Goal: Communication & Community: Connect with others

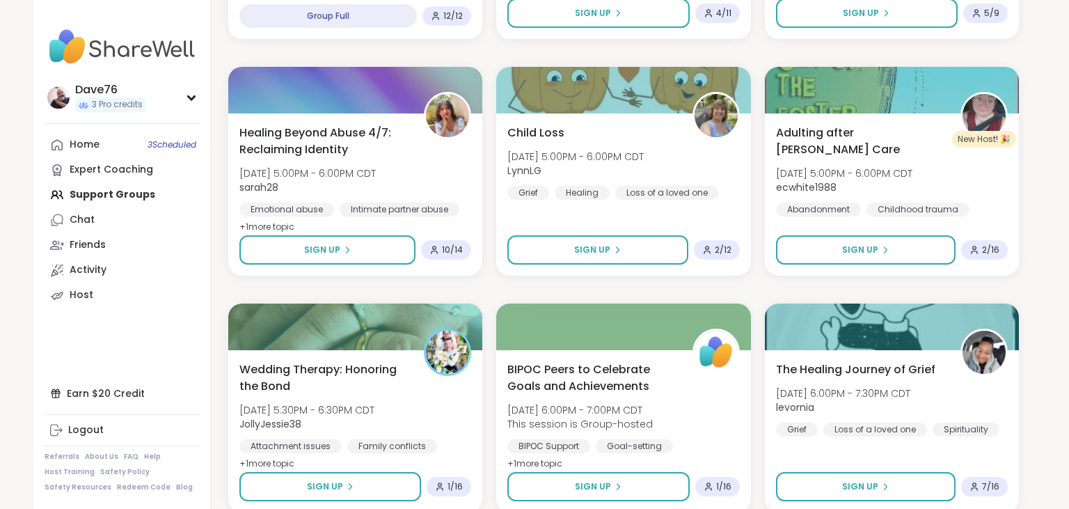
scroll to position [2610, 0]
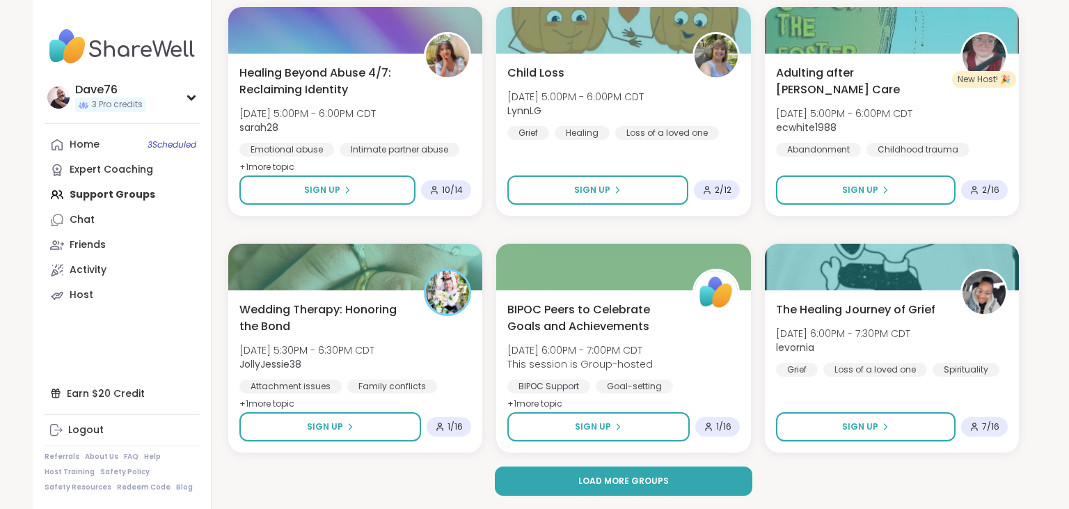
click at [668, 483] on button "Load more groups" at bounding box center [624, 480] width 258 height 29
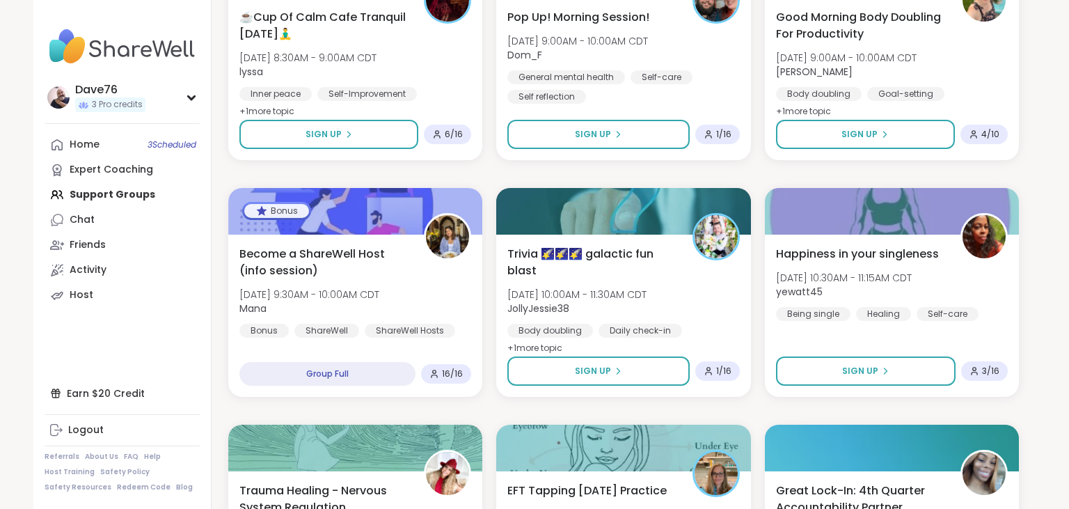
scroll to position [5448, 0]
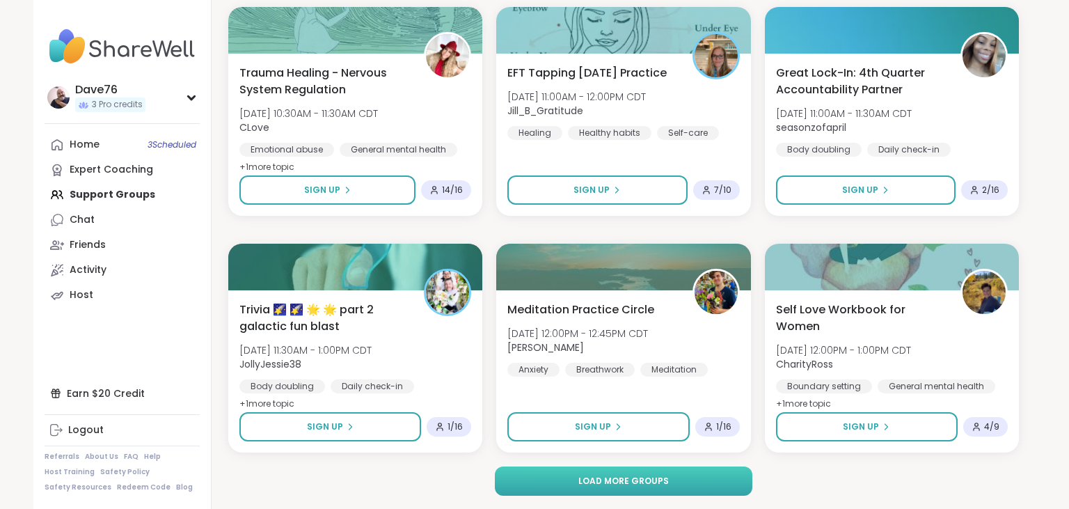
click at [671, 484] on button "Load more groups" at bounding box center [624, 480] width 258 height 29
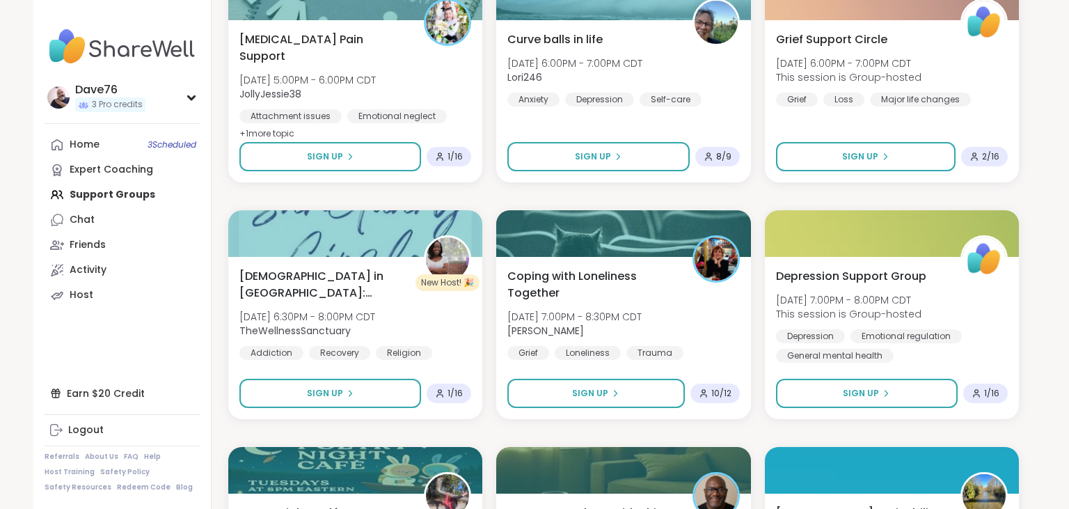
scroll to position [7385, 0]
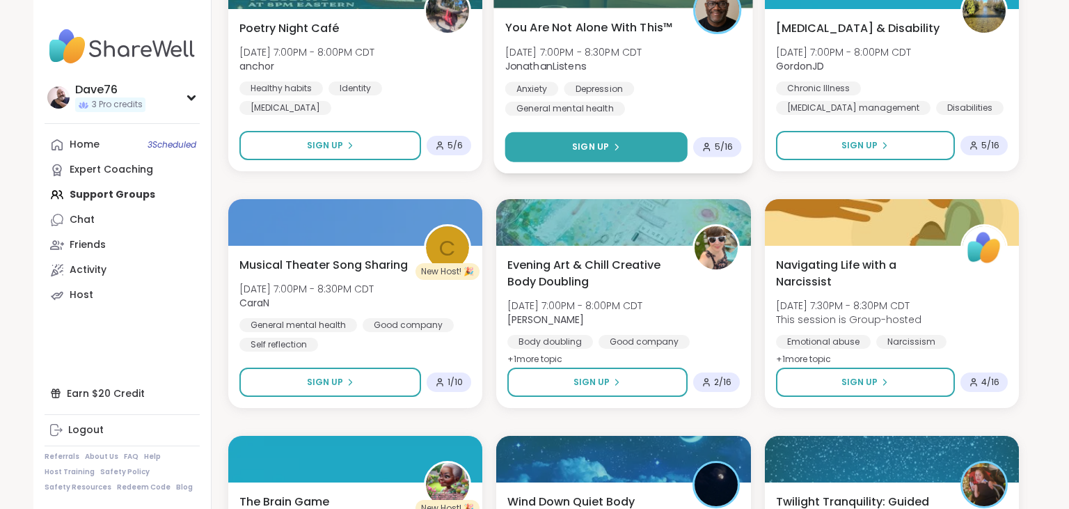
click at [632, 144] on button "Sign Up" at bounding box center [596, 147] width 182 height 30
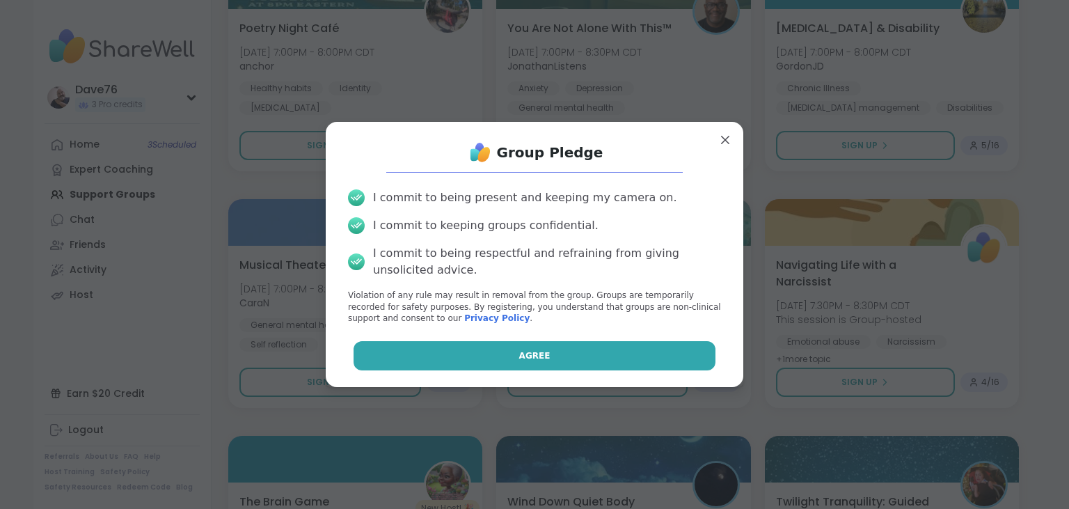
click at [603, 350] on button "Agree" at bounding box center [534, 355] width 362 height 29
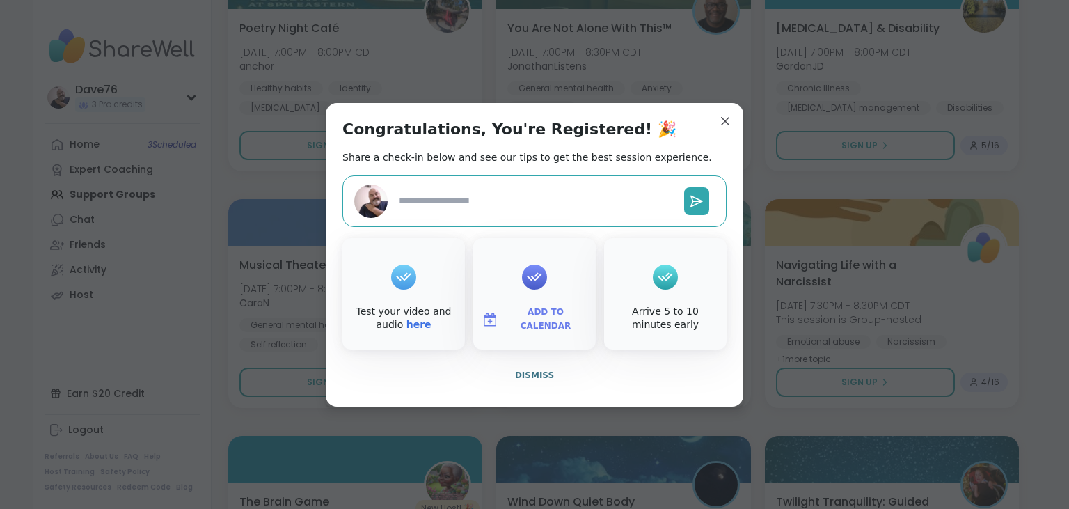
type textarea "*"
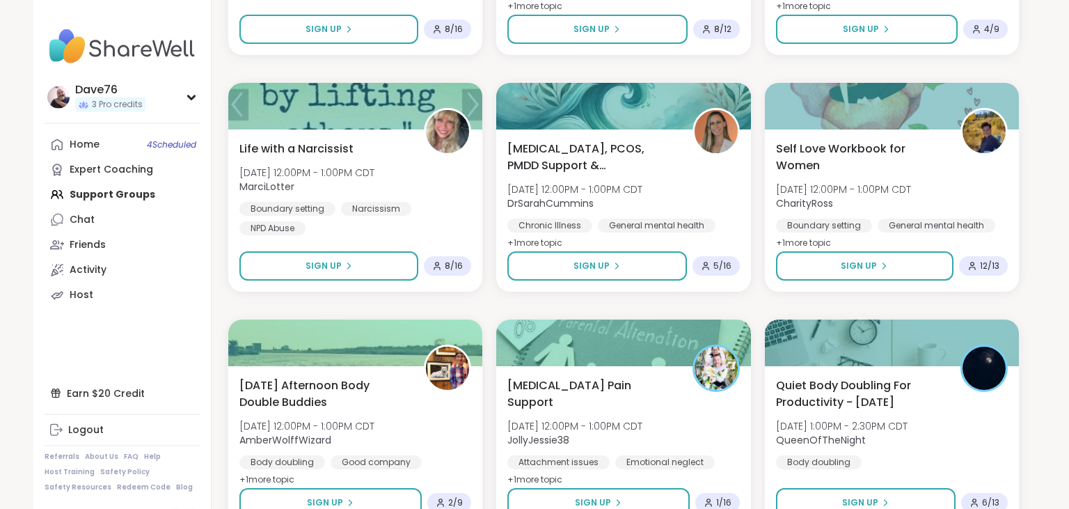
scroll to position [1600, 0]
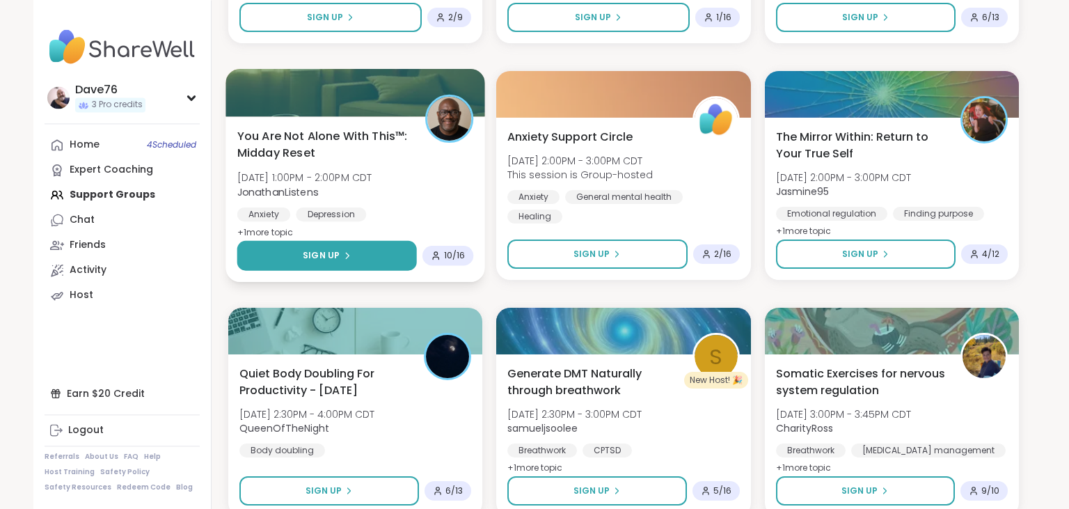
click at [357, 250] on button "Sign Up" at bounding box center [327, 256] width 180 height 30
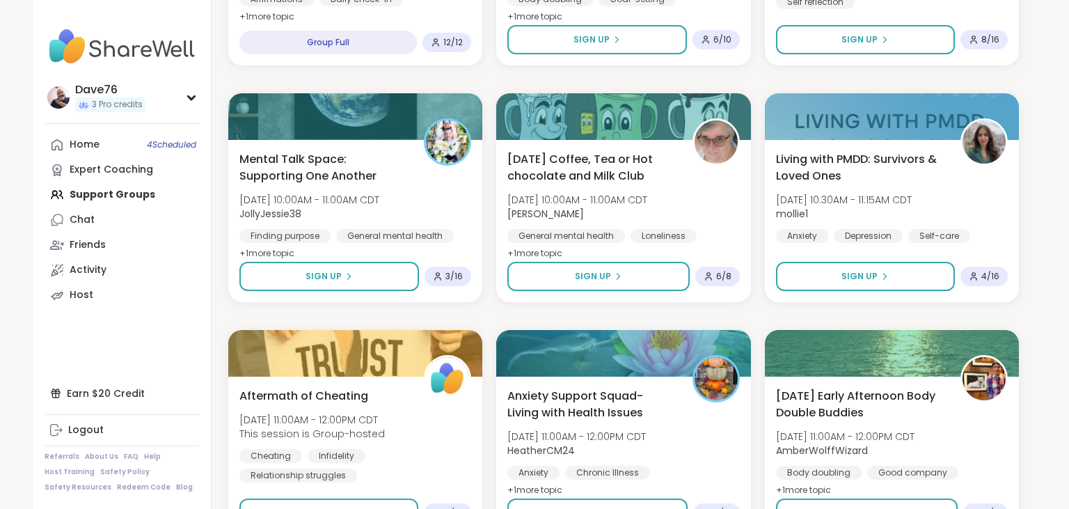
scroll to position [147, 0]
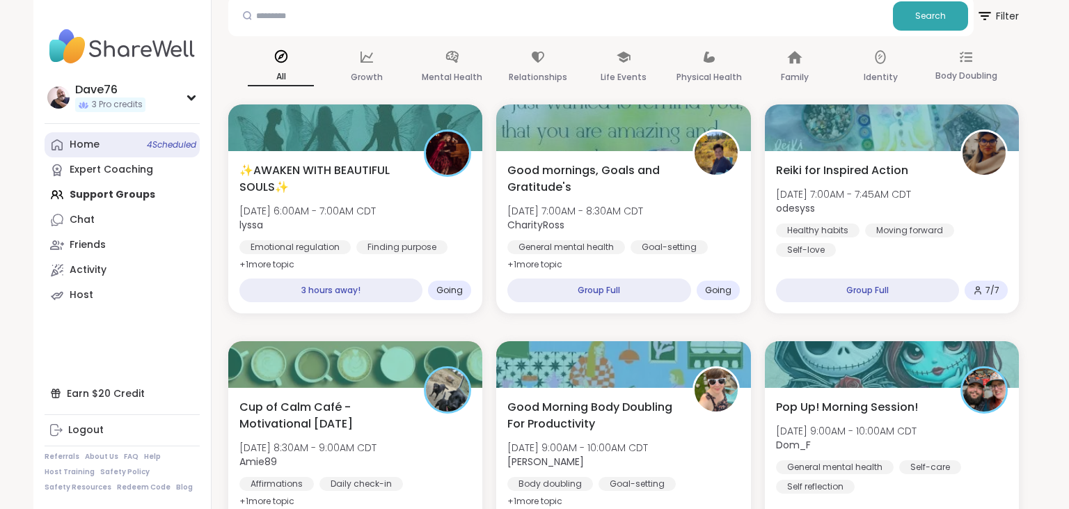
click at [91, 148] on div "Home 4 Scheduled" at bounding box center [85, 145] width 30 height 14
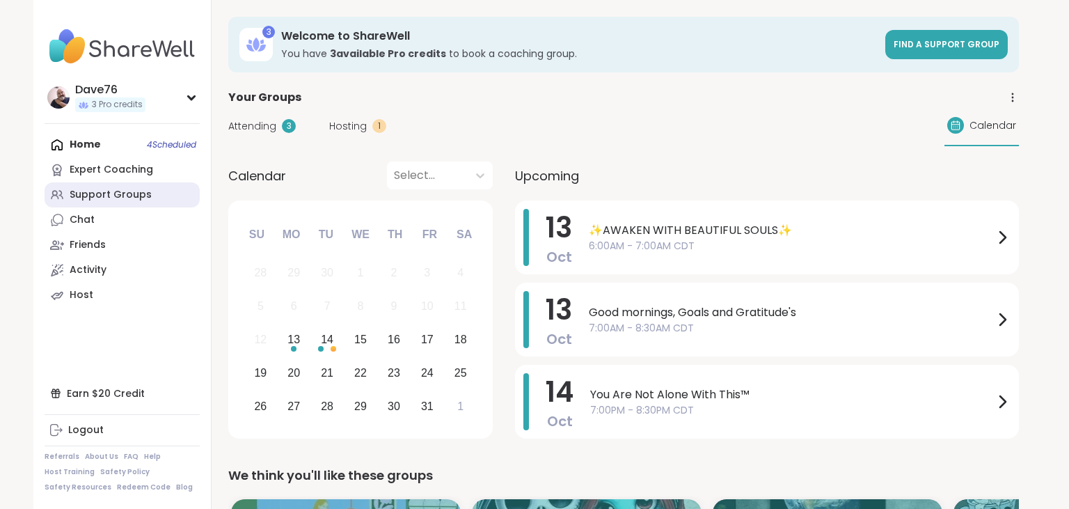
click at [106, 196] on div "Support Groups" at bounding box center [111, 195] width 82 height 14
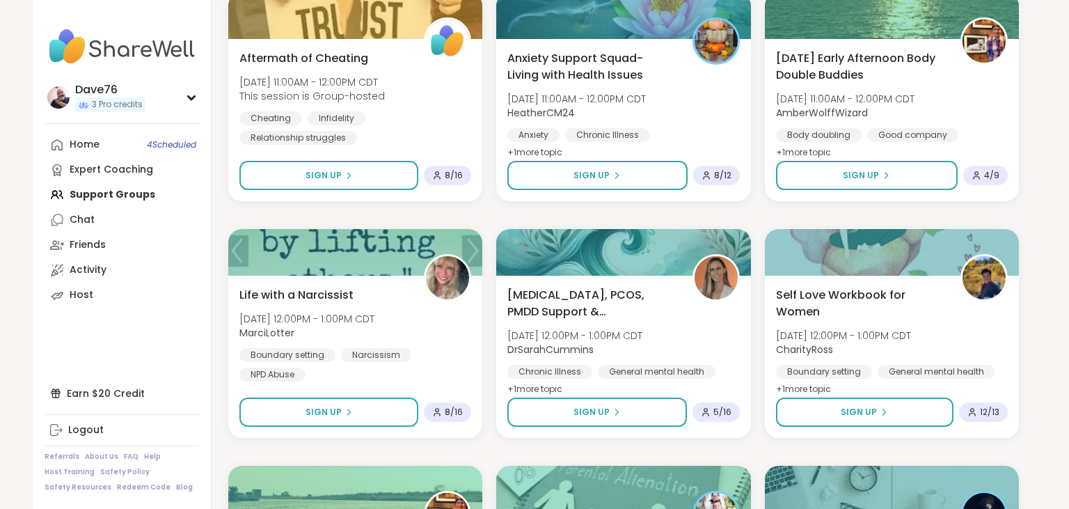
scroll to position [1453, 0]
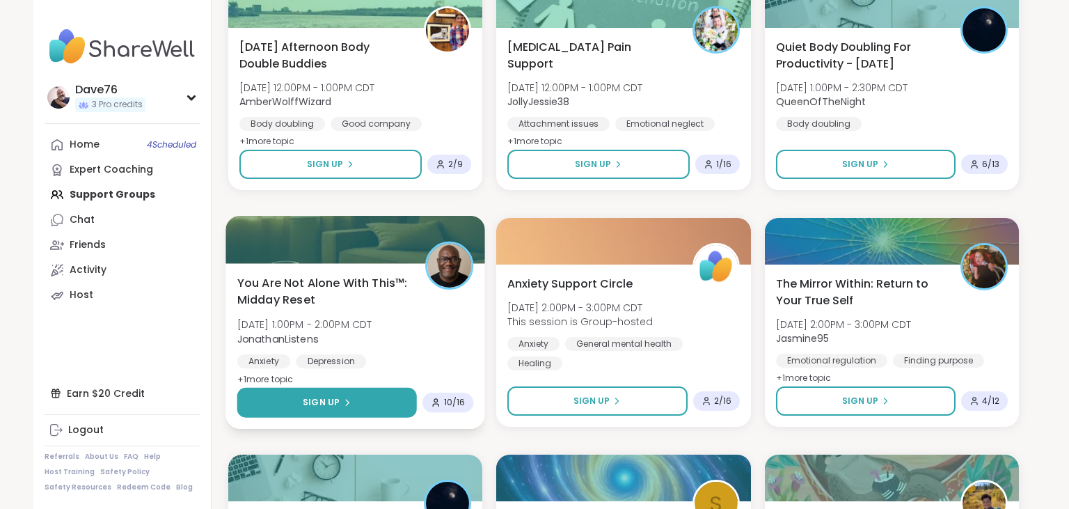
click at [384, 394] on button "Sign Up" at bounding box center [327, 403] width 180 height 30
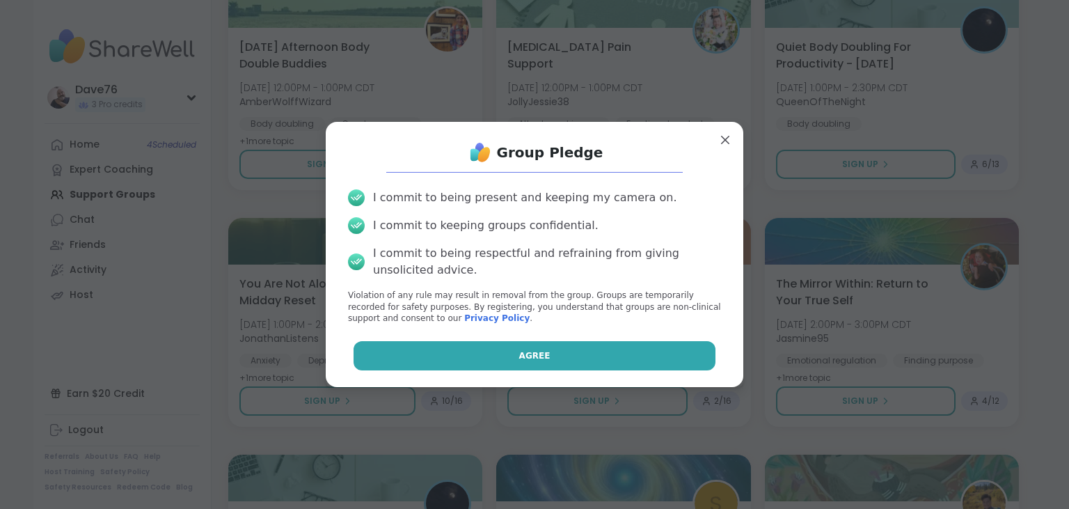
click at [509, 349] on button "Agree" at bounding box center [534, 355] width 362 height 29
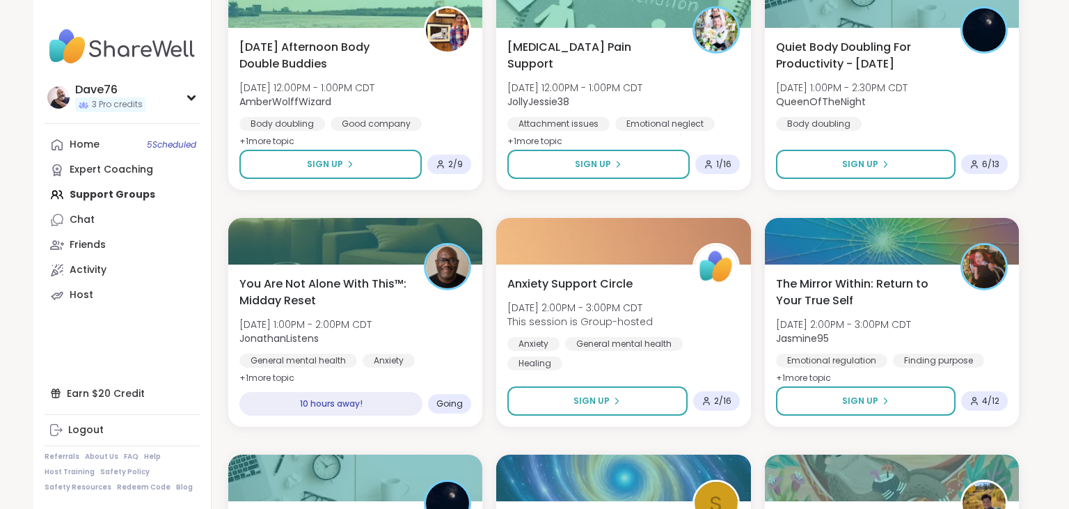
type textarea "*"
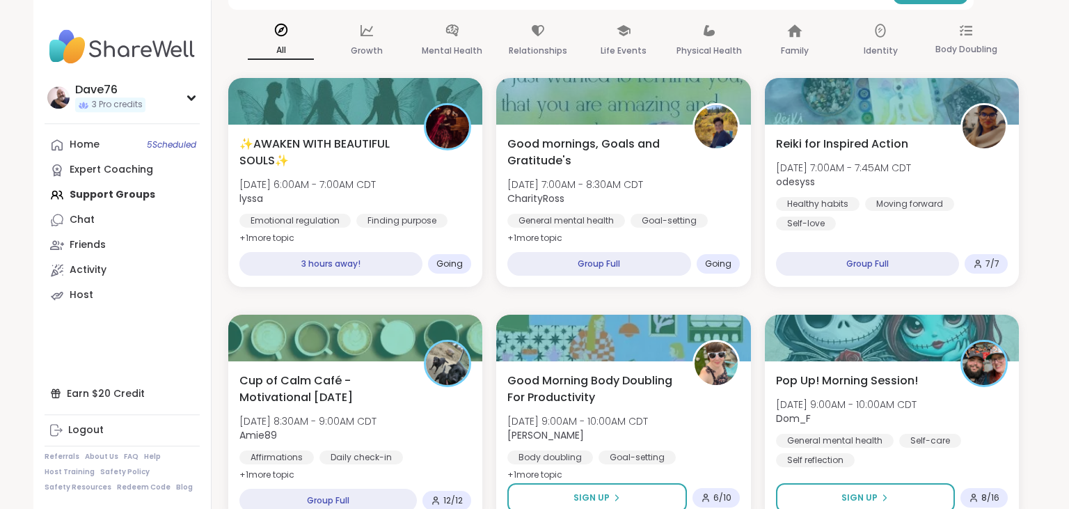
scroll to position [0, 0]
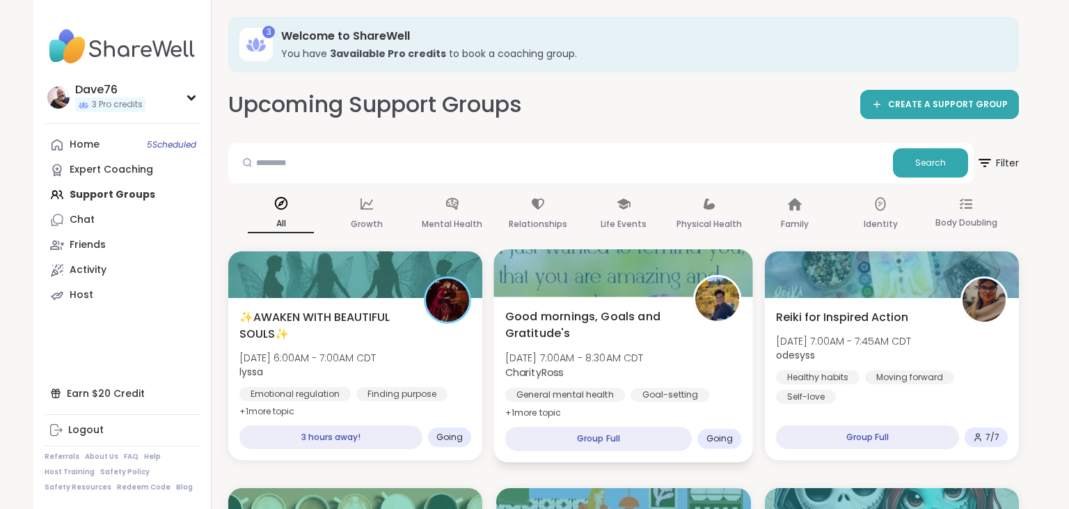
click at [555, 370] on b "CharityRoss" at bounding box center [534, 372] width 58 height 14
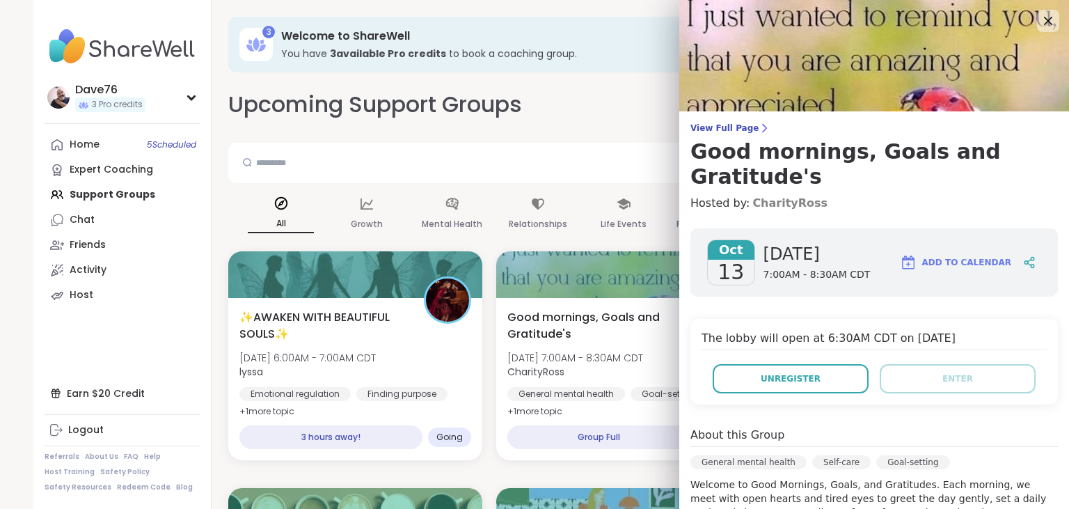
click at [786, 195] on link "CharityRoss" at bounding box center [789, 203] width 75 height 17
click at [1047, 22] on icon at bounding box center [1048, 21] width 9 height 9
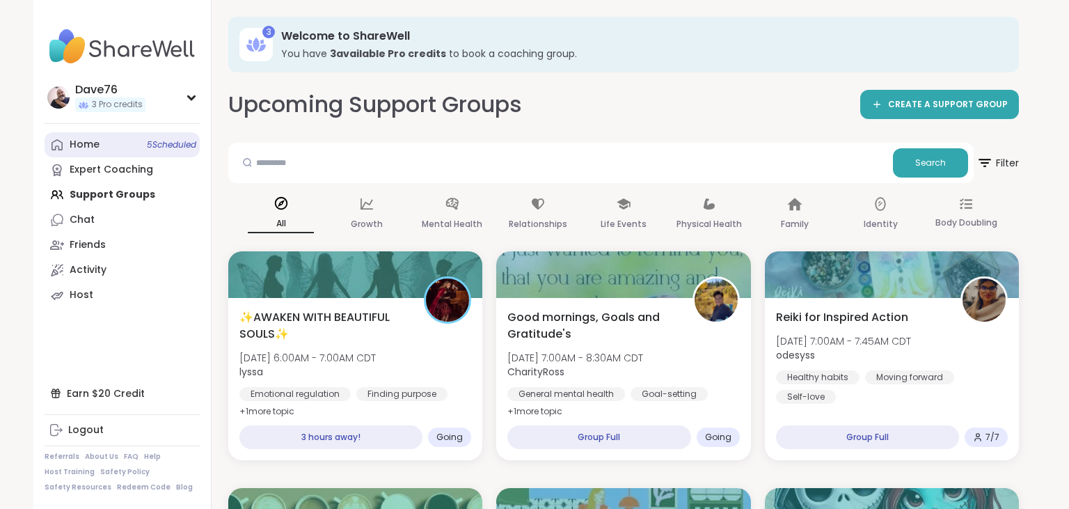
click at [90, 143] on div "Home 5 Scheduled" at bounding box center [85, 145] width 30 height 14
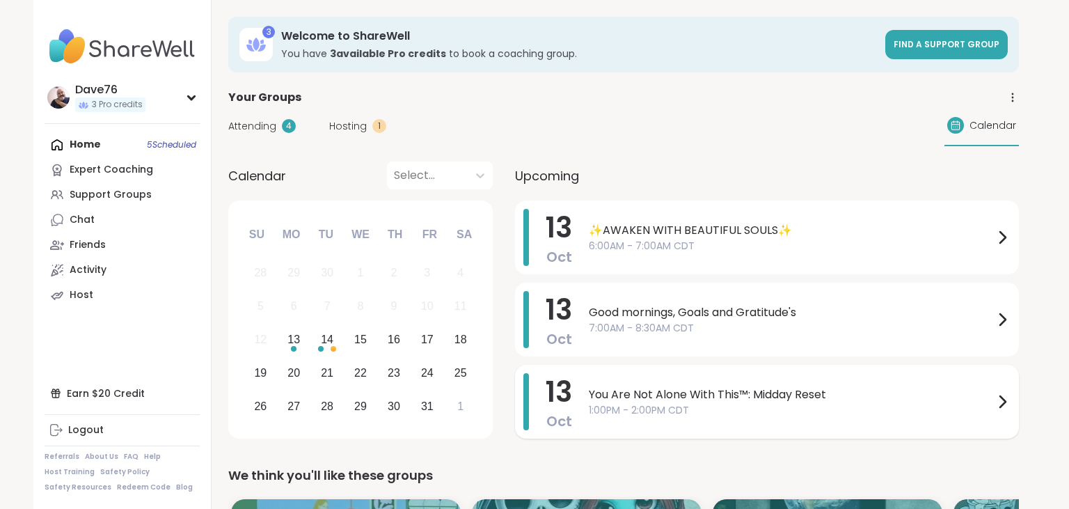
click at [841, 383] on div "You Are Not Alone With This™: Midday Reset 1:00PM - 2:00PM CDT" at bounding box center [800, 401] width 422 height 57
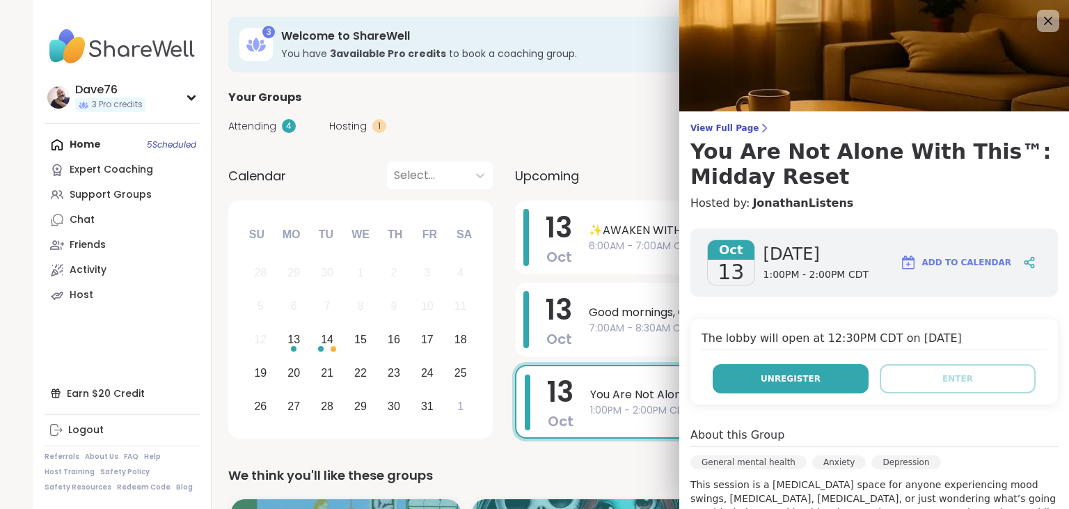
click at [803, 383] on span "Unregister" at bounding box center [790, 378] width 60 height 13
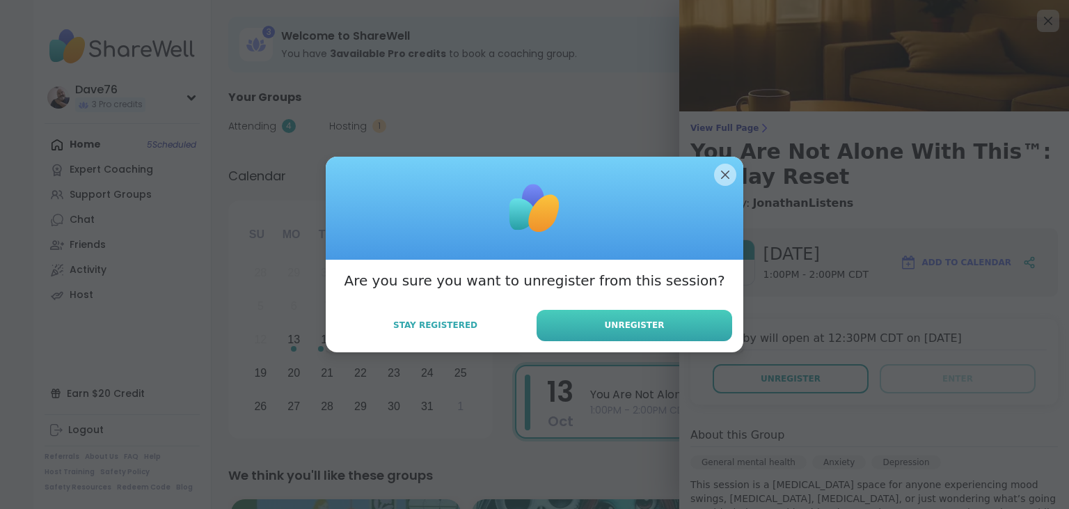
click at [656, 334] on button "Unregister" at bounding box center [634, 325] width 196 height 31
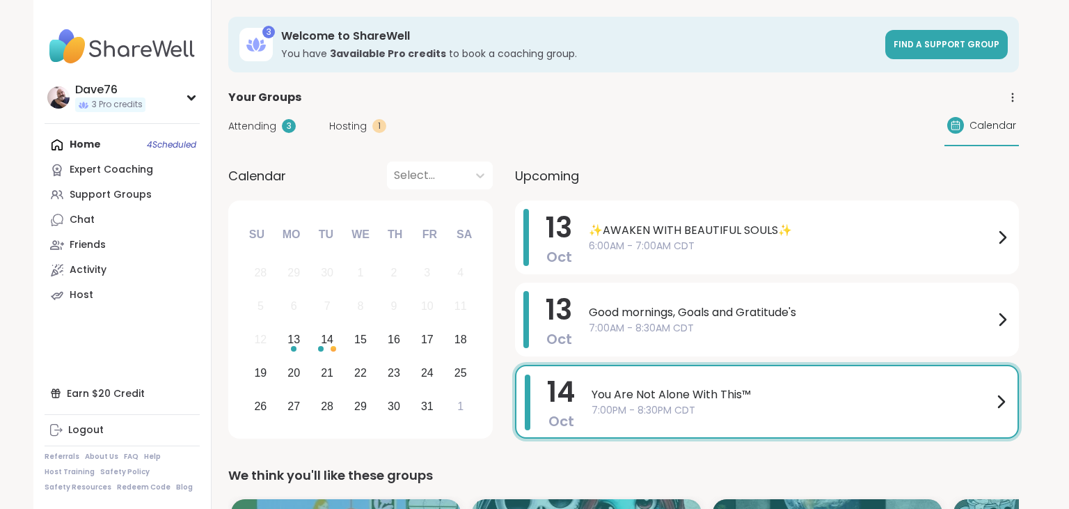
click at [96, 140] on div "Home 4 Scheduled Expert Coaching Support Groups Chat Friends Activity Host" at bounding box center [122, 219] width 155 height 175
click at [264, 129] on span "Attending" at bounding box center [252, 126] width 48 height 15
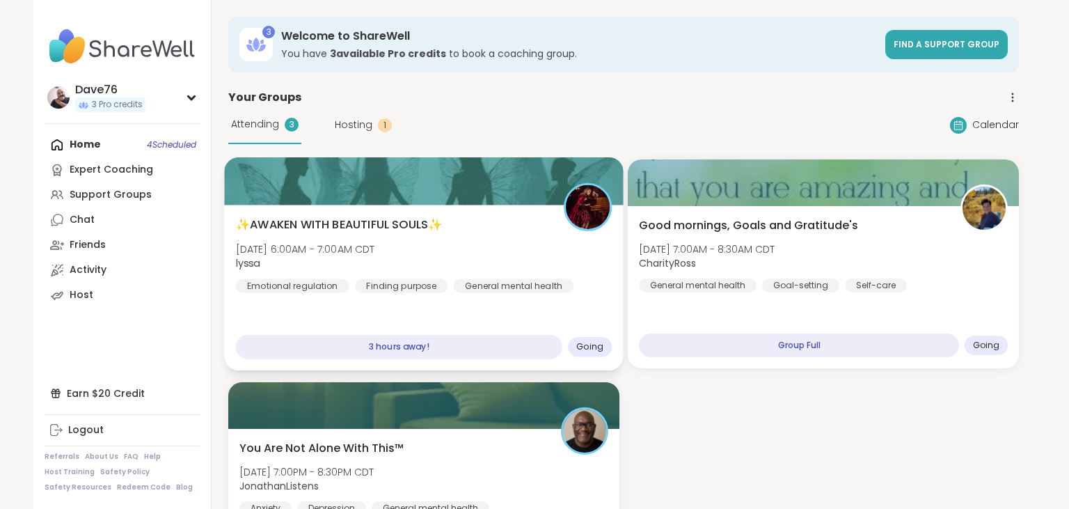
click at [242, 264] on b "lyssa" at bounding box center [248, 263] width 24 height 14
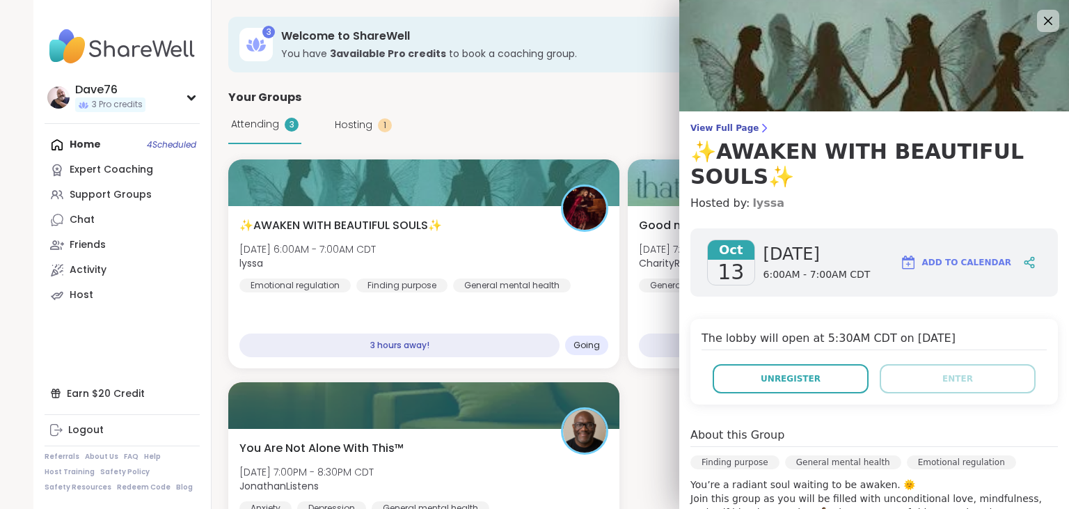
click at [753, 200] on link "lyssa" at bounding box center [768, 203] width 32 height 17
click at [562, 118] on div "Attending 3 Hosting 1 Calendar" at bounding box center [623, 125] width 790 height 38
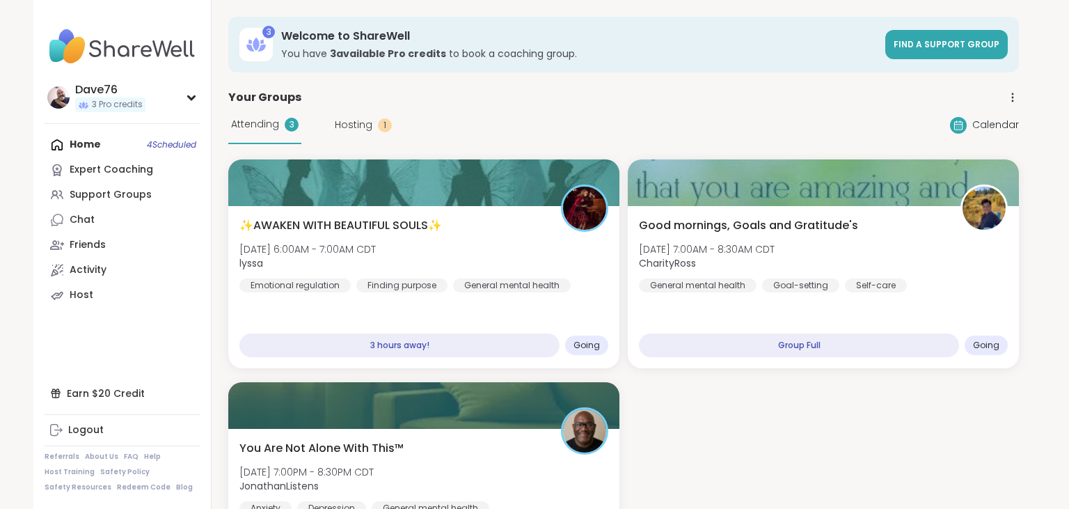
click at [358, 125] on span "Hosting" at bounding box center [354, 125] width 38 height 15
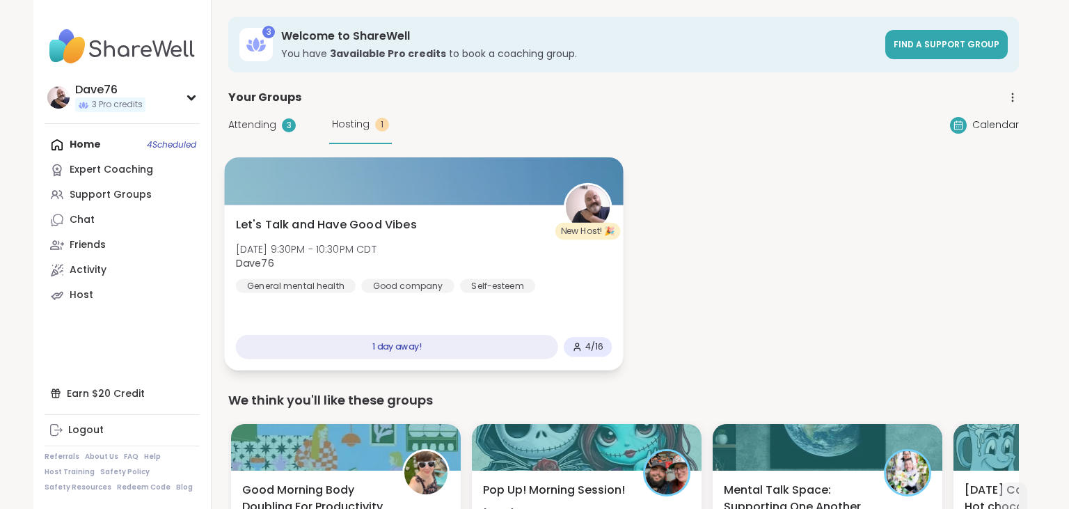
click at [507, 255] on div "Let's Talk and Have Good Vibes Tue, Oct 14 | 9:30PM - 10:30PM CDT Dave76 Genera…" at bounding box center [424, 254] width 376 height 77
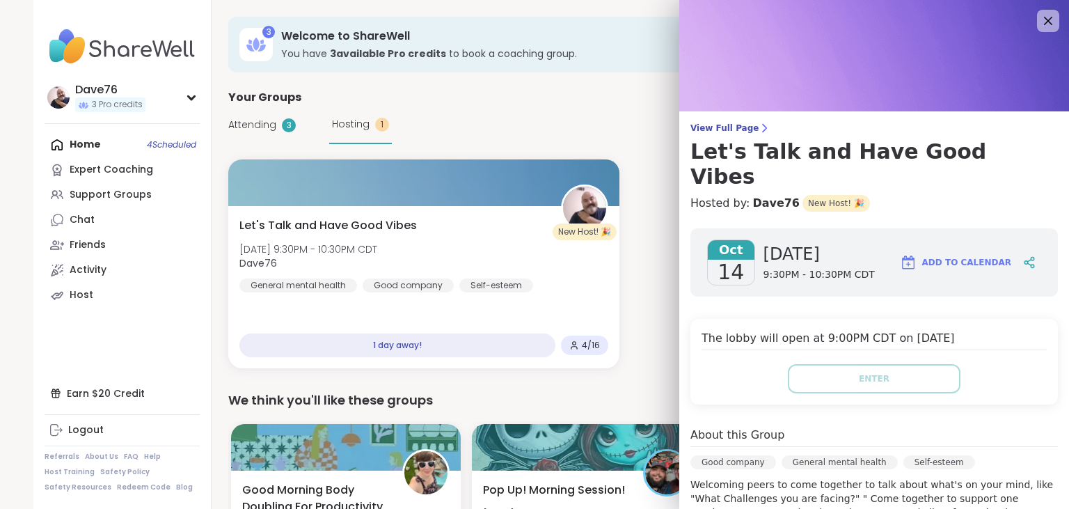
scroll to position [287, 0]
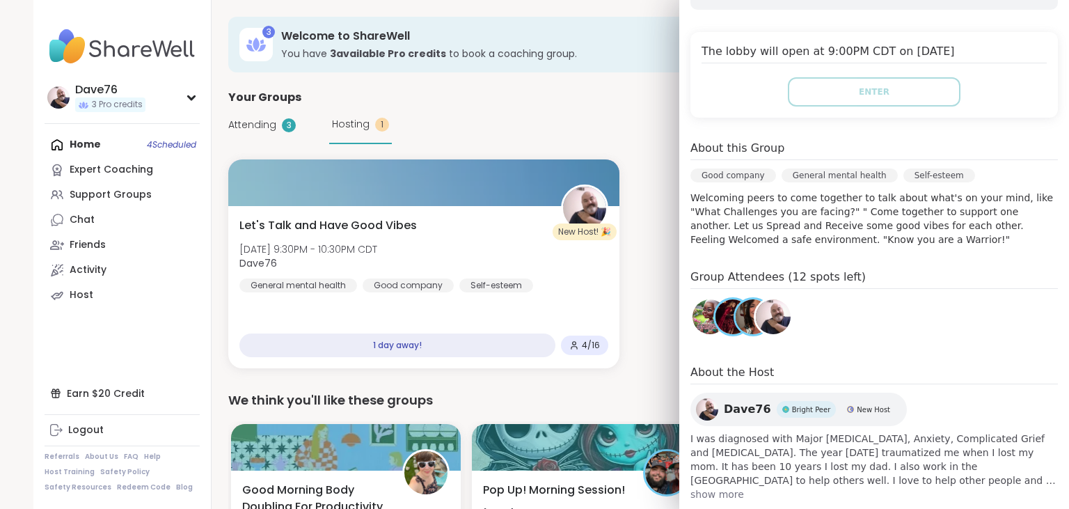
click at [703, 299] on img at bounding box center [709, 316] width 35 height 35
click at [500, 90] on div "Your Groups" at bounding box center [623, 97] width 790 height 17
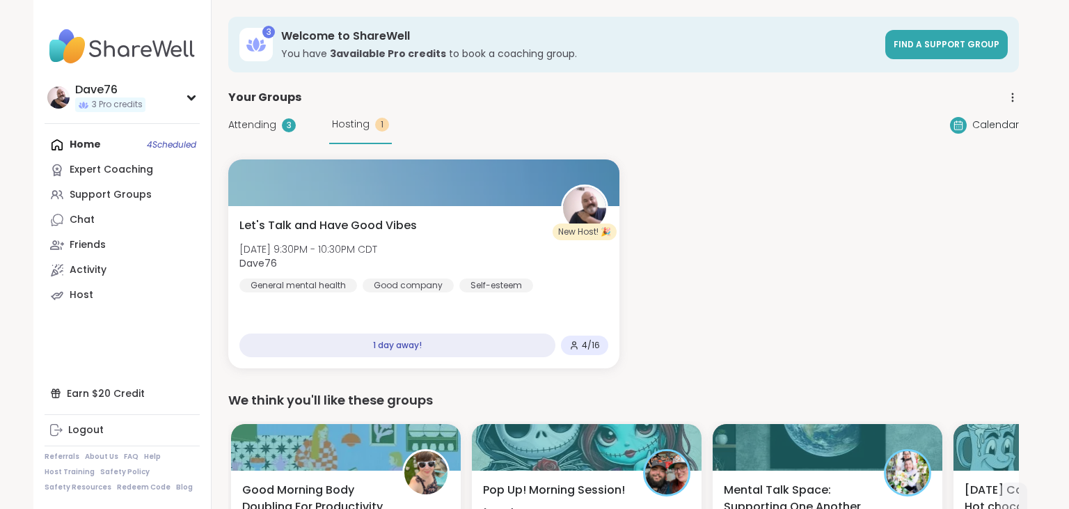
click at [89, 148] on div "Home 4 Scheduled Expert Coaching Support Groups Chat Friends Activity Host" at bounding box center [122, 219] width 155 height 175
click at [93, 150] on div "Home 4 Scheduled Expert Coaching Support Groups Chat Friends Activity Host" at bounding box center [122, 219] width 155 height 175
click at [92, 221] on div "Chat" at bounding box center [82, 220] width 25 height 14
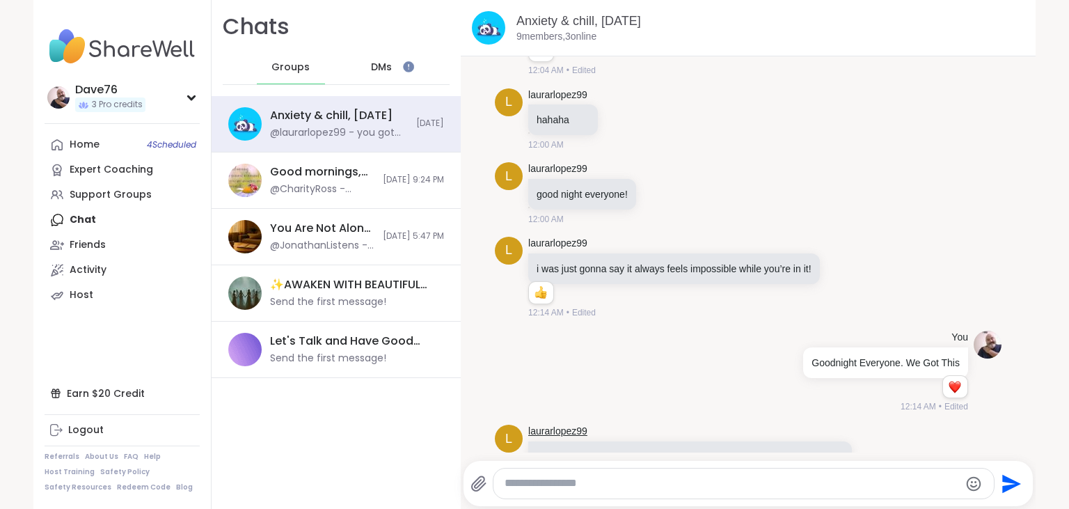
click at [541, 424] on link "laurarlopez99" at bounding box center [557, 431] width 59 height 14
click at [98, 244] on div "Friends" at bounding box center [88, 245] width 36 height 14
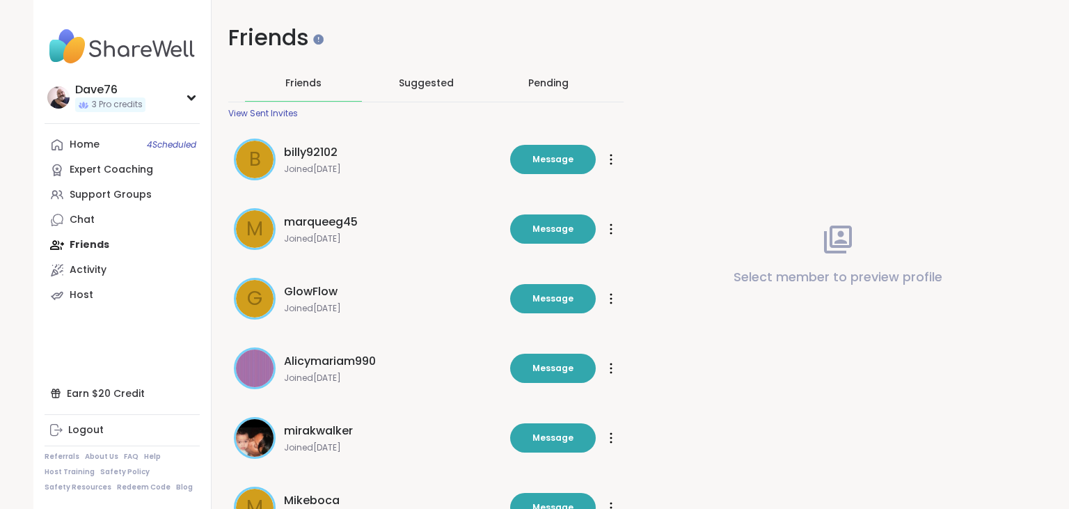
click at [548, 86] on div "Pending" at bounding box center [548, 83] width 40 height 14
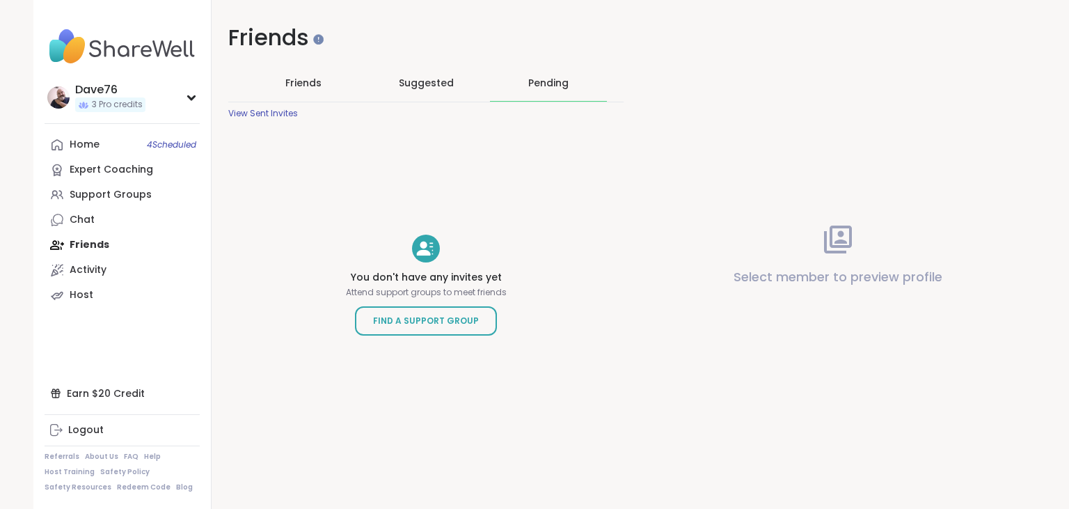
click at [442, 86] on span "Suggested" at bounding box center [426, 83] width 55 height 14
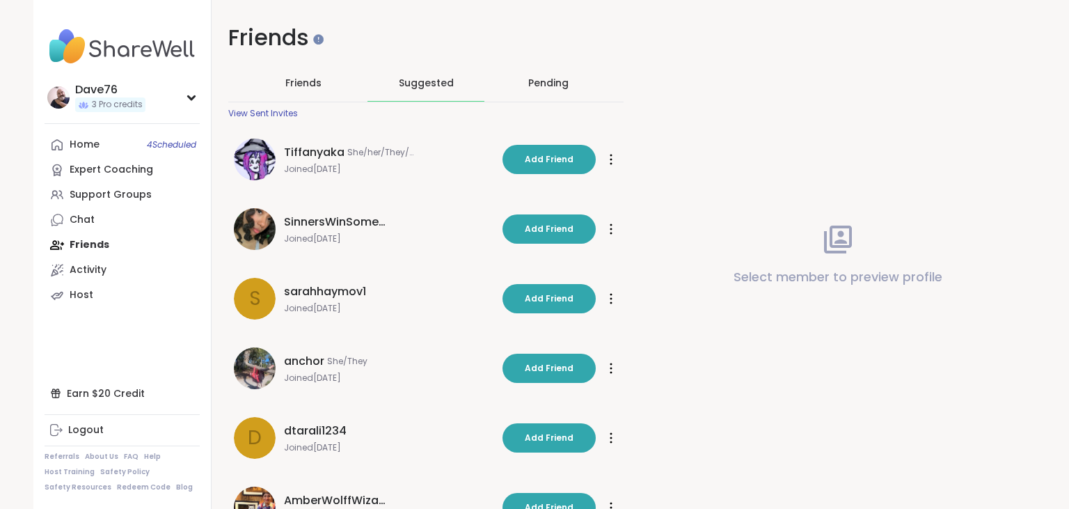
click at [306, 82] on span "Friends" at bounding box center [303, 83] width 36 height 14
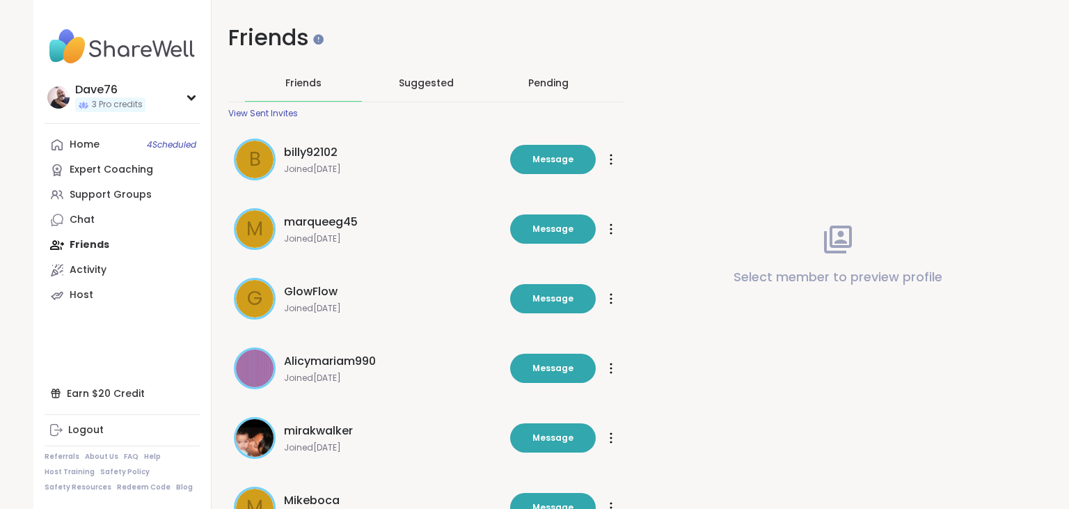
click at [299, 429] on span "mirakwalker" at bounding box center [318, 430] width 69 height 17
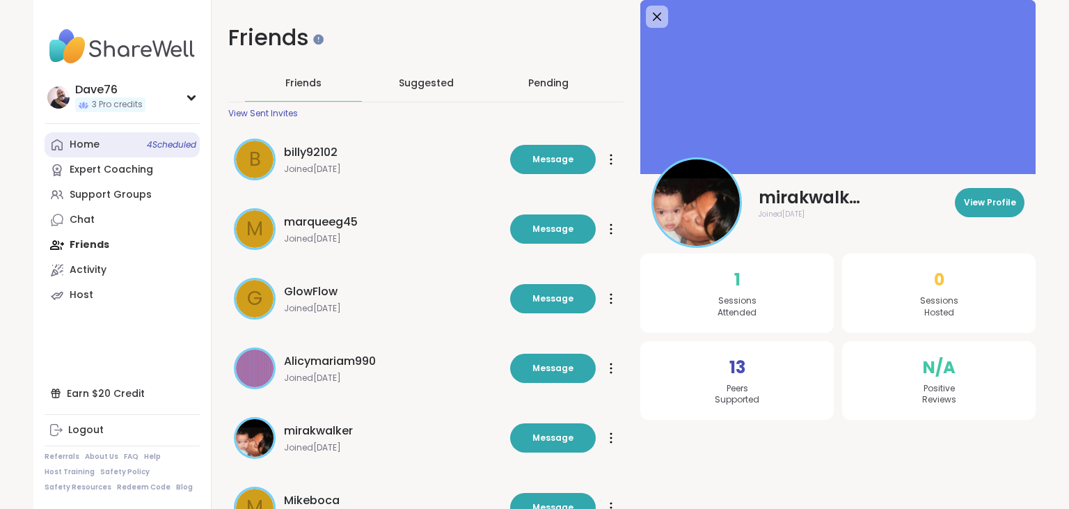
click at [90, 150] on div "Home 4 Scheduled" at bounding box center [85, 145] width 30 height 14
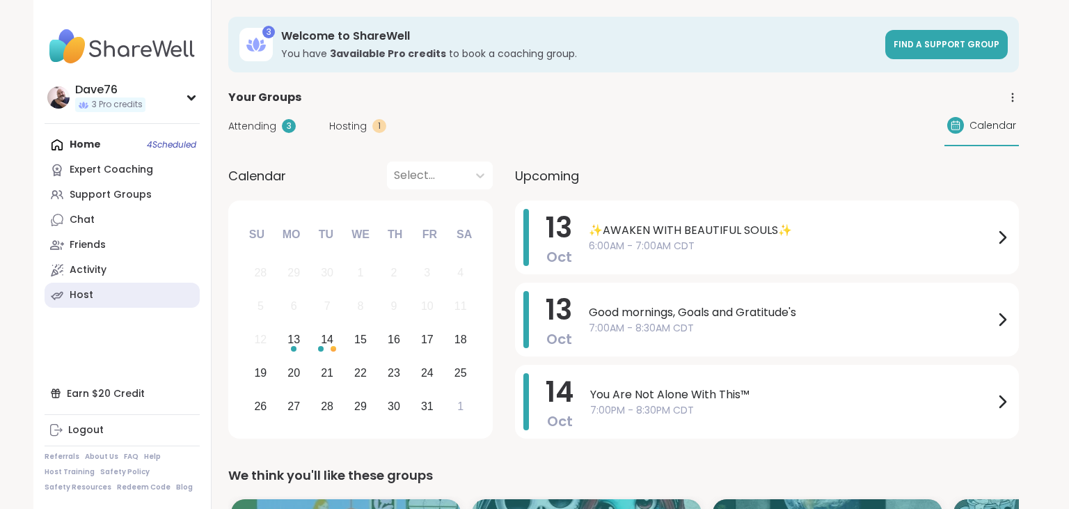
click at [113, 301] on link "Host" at bounding box center [122, 294] width 155 height 25
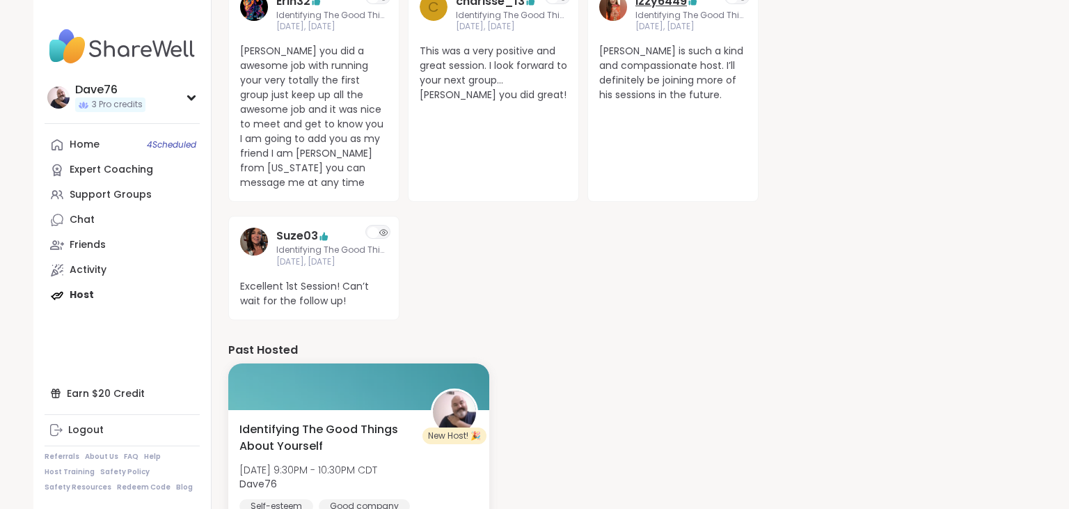
click at [655, 2] on link "Izzy6449" at bounding box center [660, 1] width 51 height 17
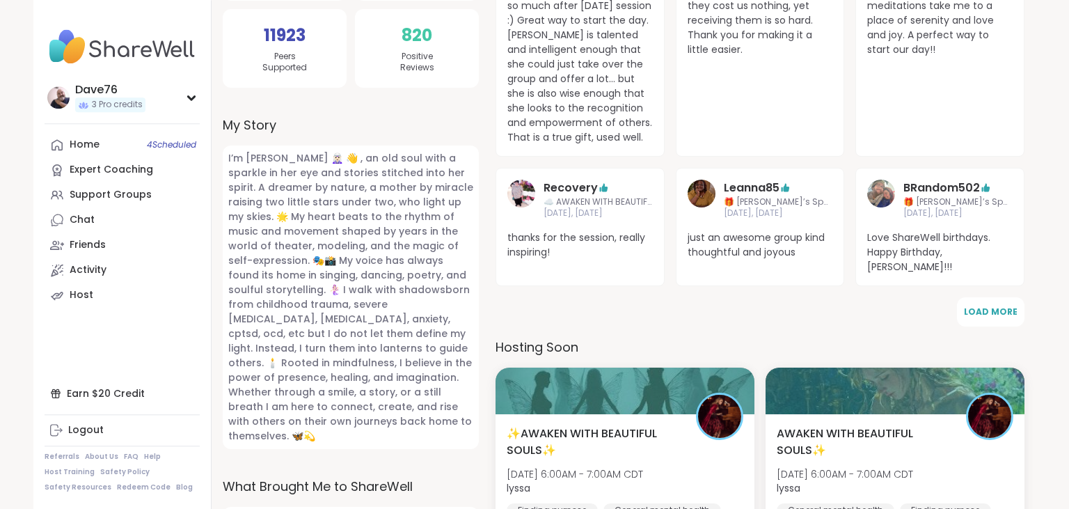
scroll to position [484, 0]
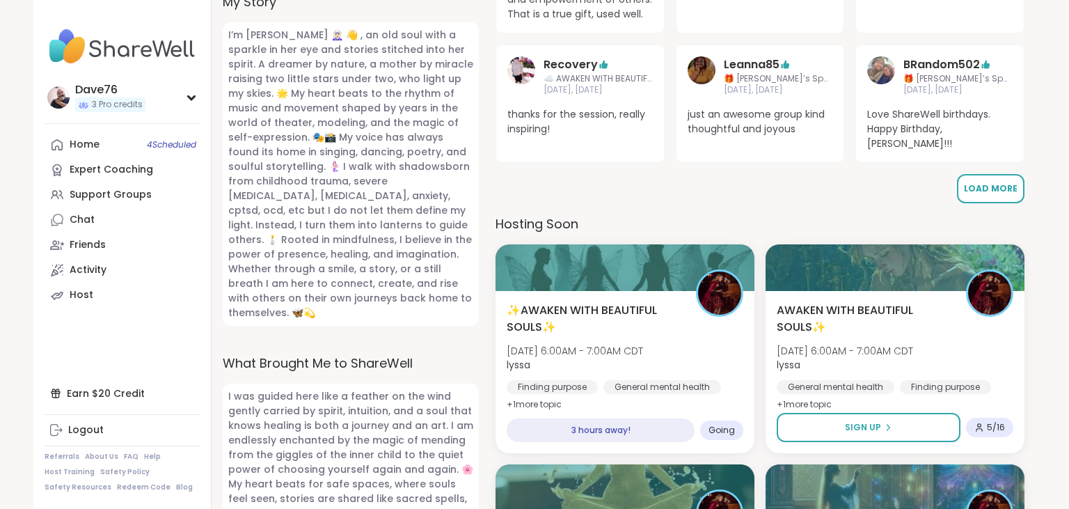
click at [996, 182] on span "Load More" at bounding box center [991, 188] width 54 height 12
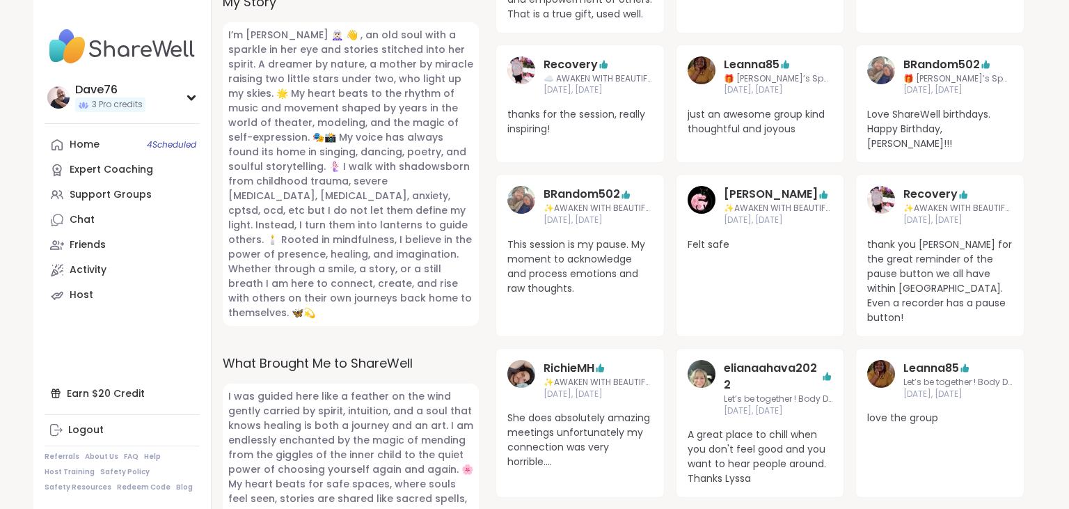
scroll to position [0, 0]
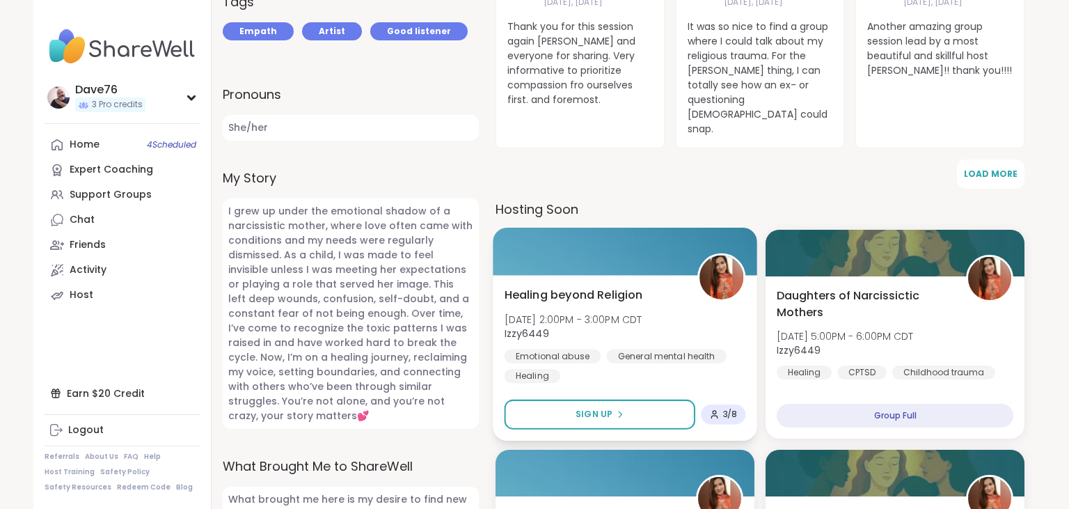
click at [625, 326] on span "Izzy6449" at bounding box center [573, 333] width 138 height 14
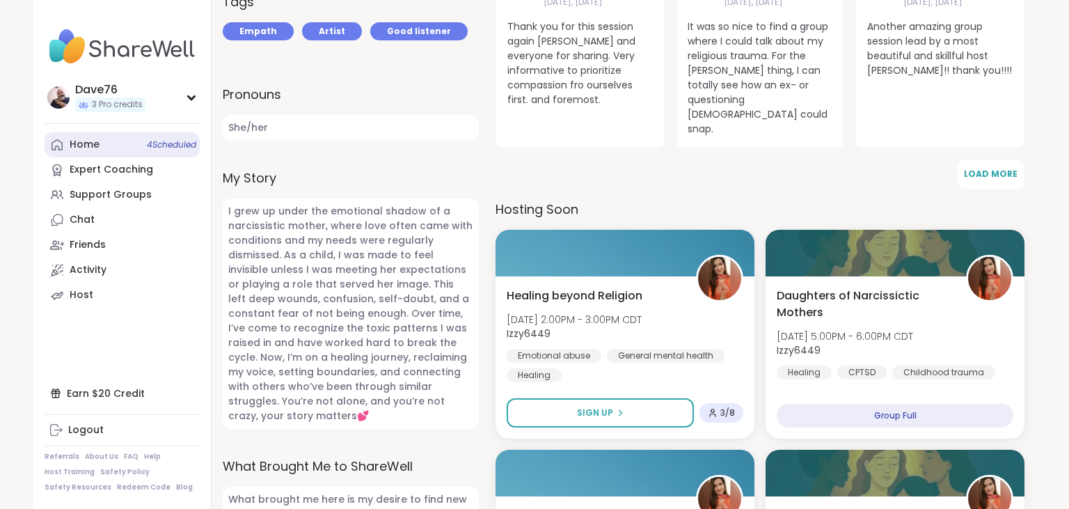
click at [106, 140] on link "Home 4 Scheduled" at bounding box center [122, 144] width 155 height 25
